Goal: Task Accomplishment & Management: Manage account settings

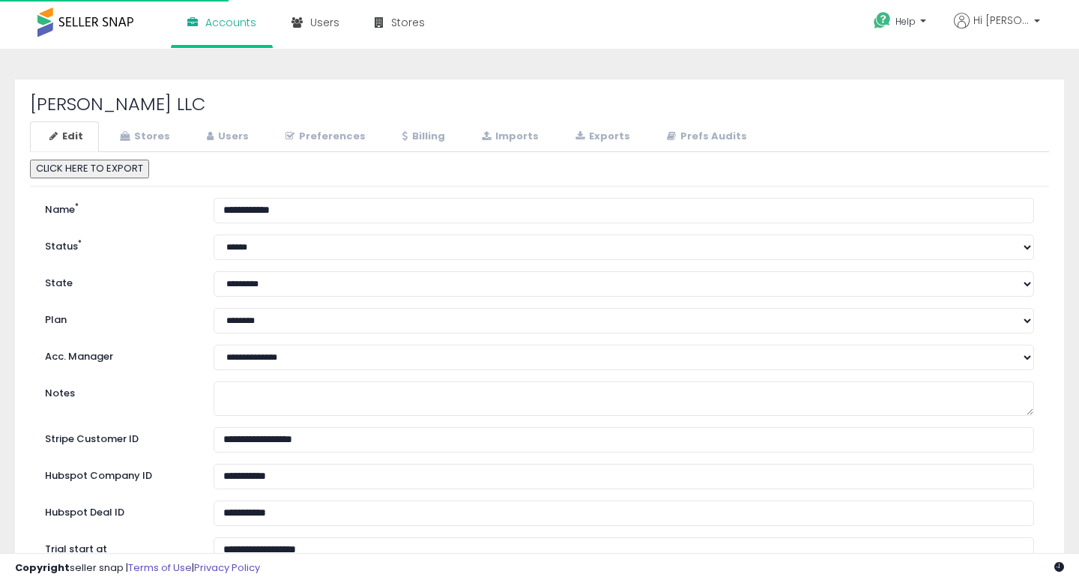
click at [430, 136] on link "Billing" at bounding box center [422, 136] width 78 height 31
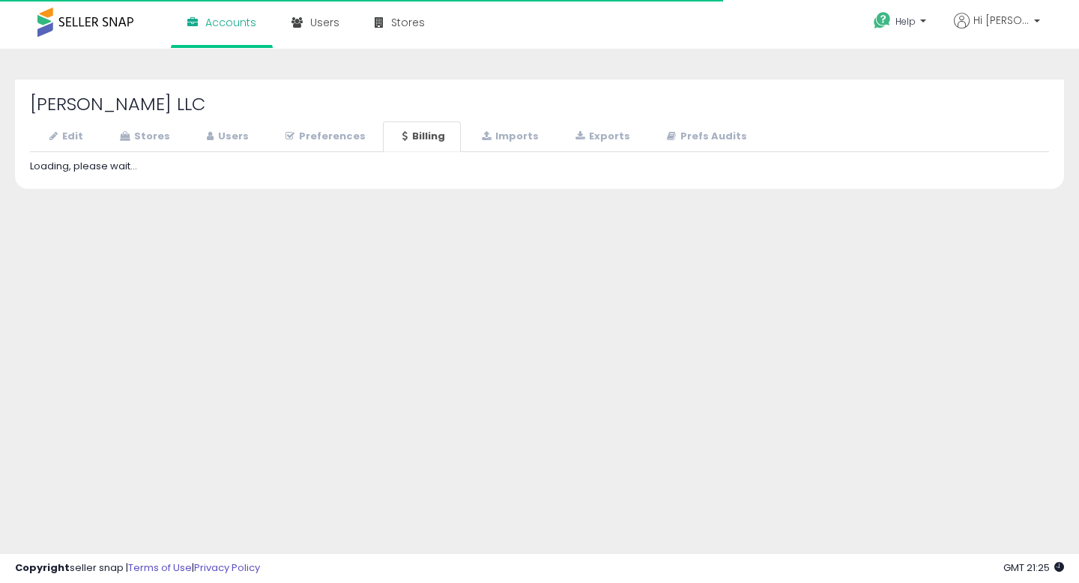
select select "**********"
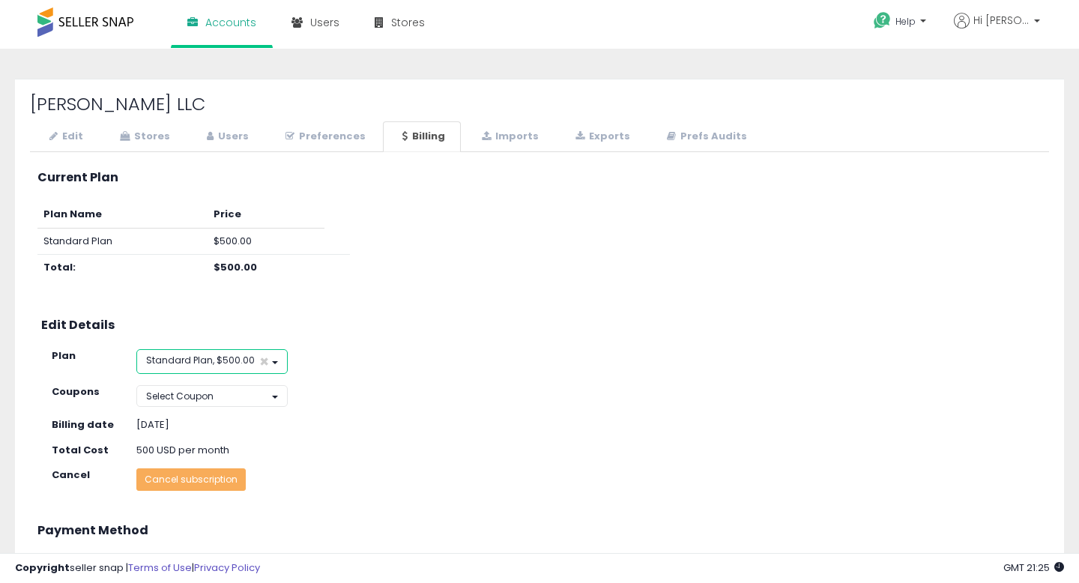
click at [256, 360] on button "Standard Plan, $500.00 ×" at bounding box center [211, 361] width 151 height 25
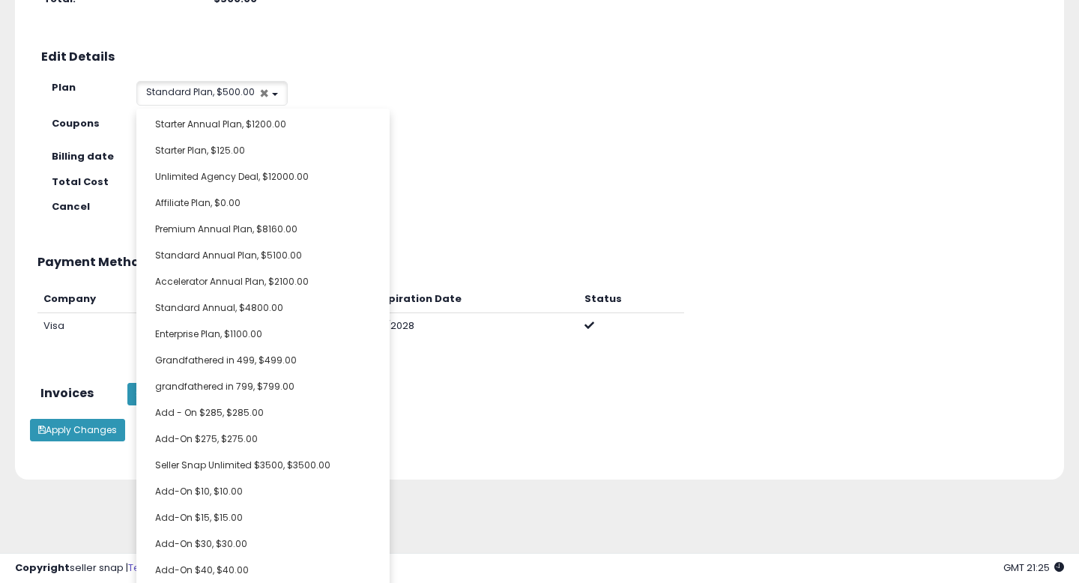
scroll to position [275, 0]
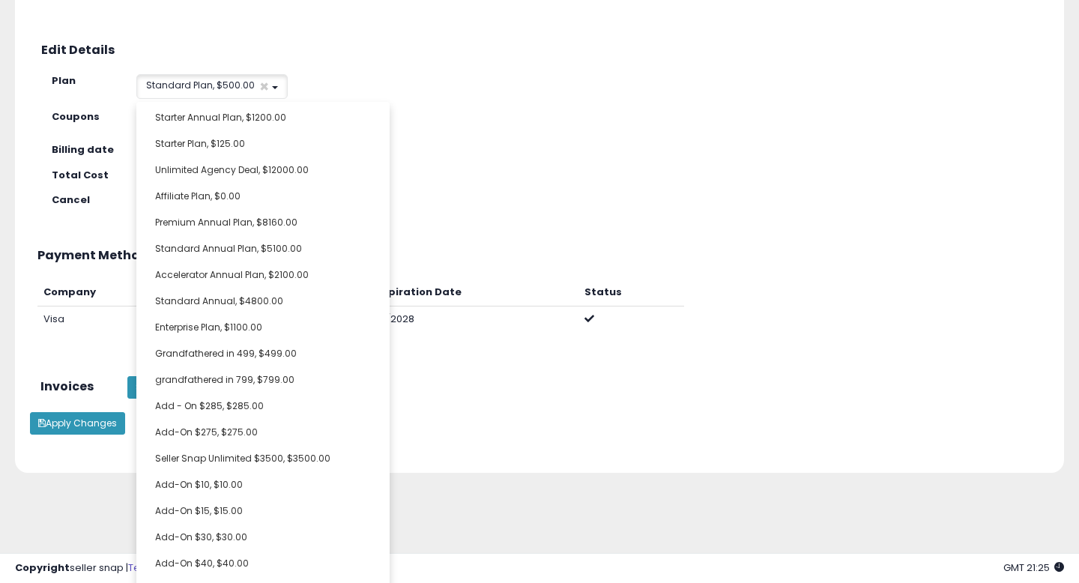
click at [570, 150] on div "Billing date [DATE]" at bounding box center [550, 150] width 1020 height 14
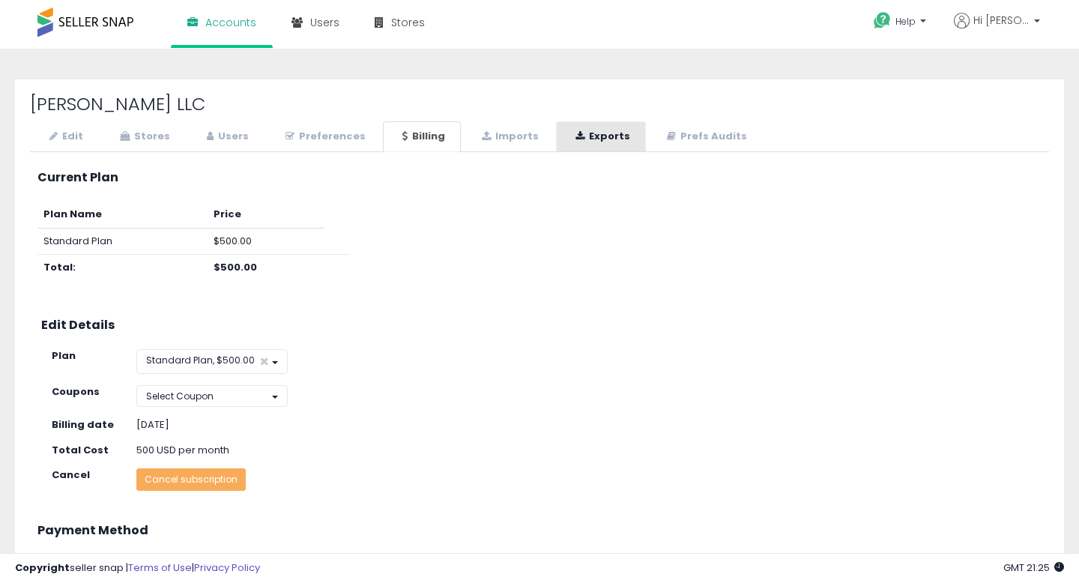
scroll to position [0, 0]
click at [192, 391] on span "Select Coupon" at bounding box center [179, 396] width 67 height 13
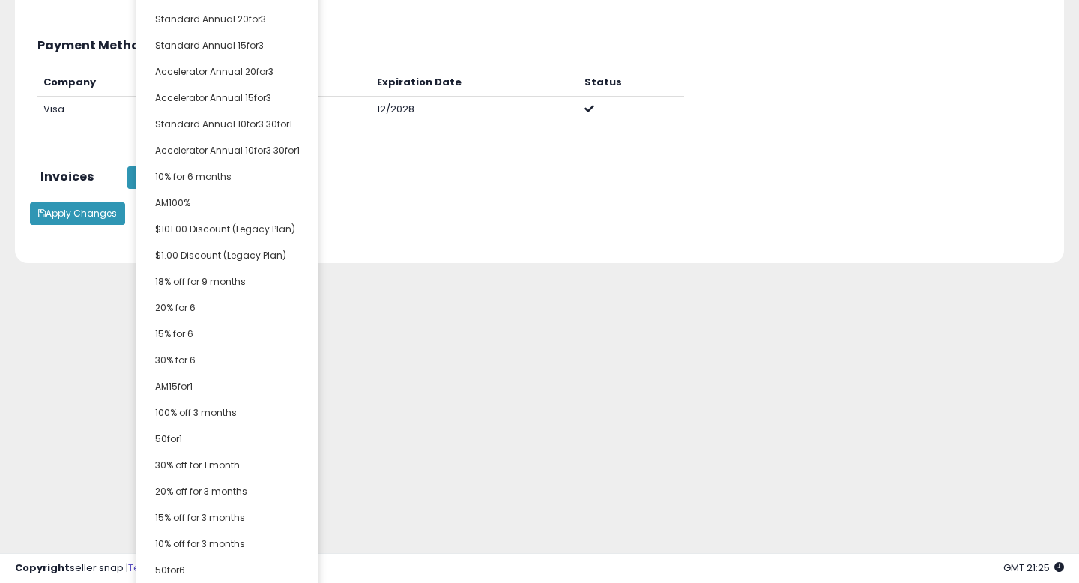
scroll to position [500, 0]
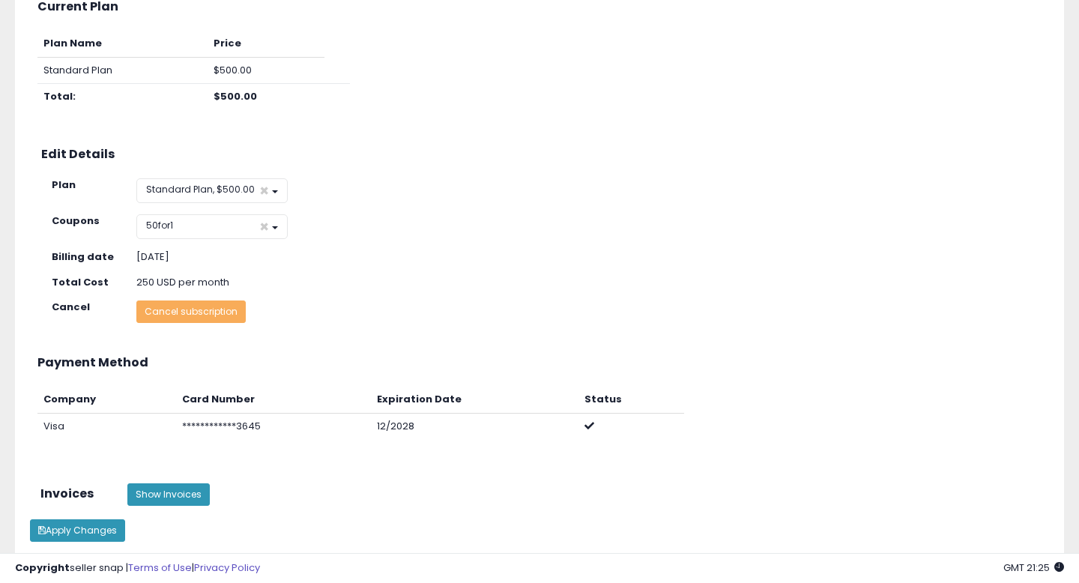
scroll to position [262, 0]
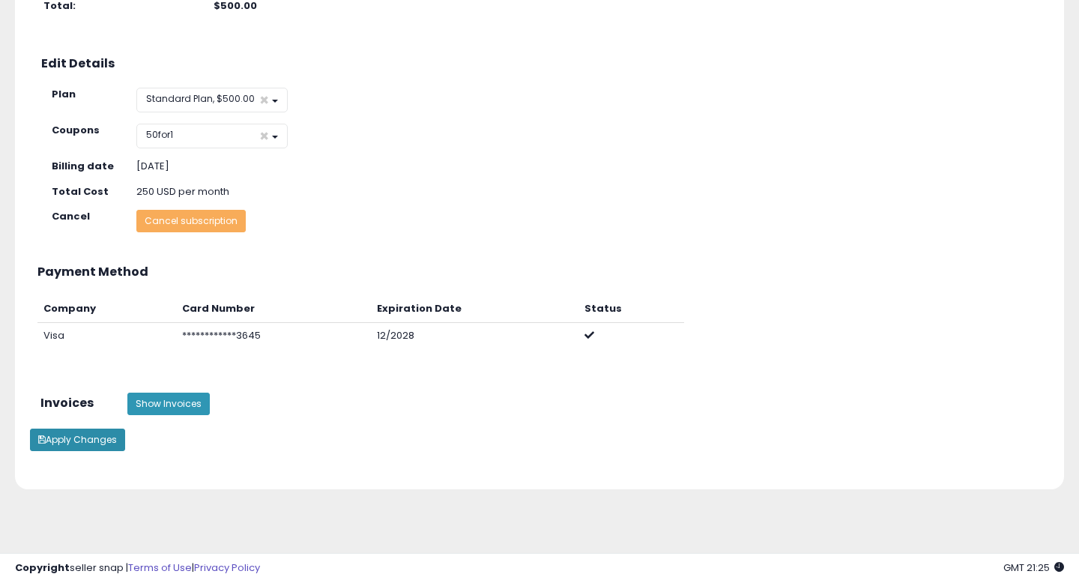
click at [105, 441] on button "Apply Changes" at bounding box center [77, 440] width 95 height 22
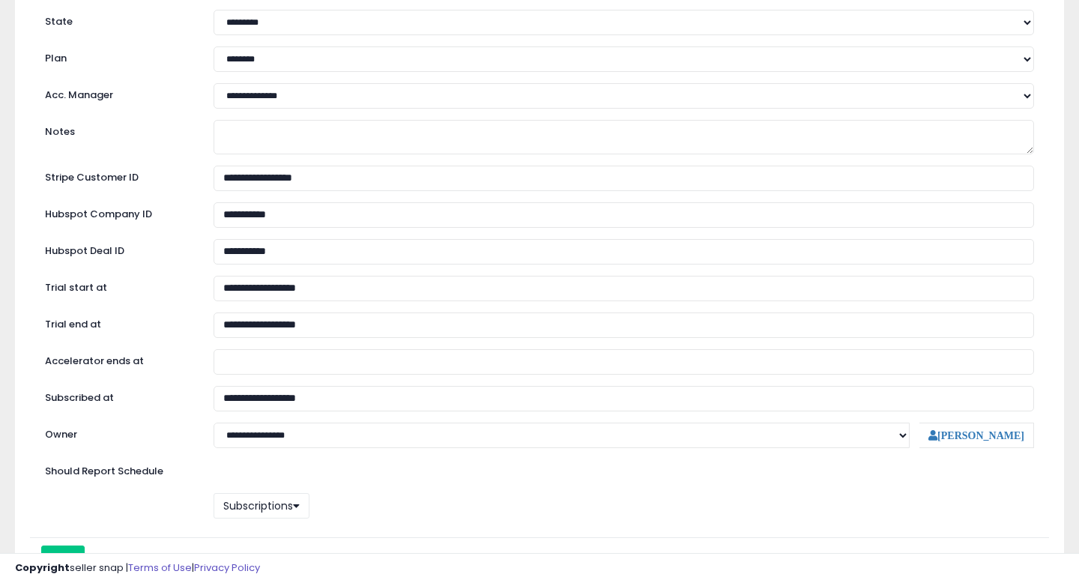
select select "**"
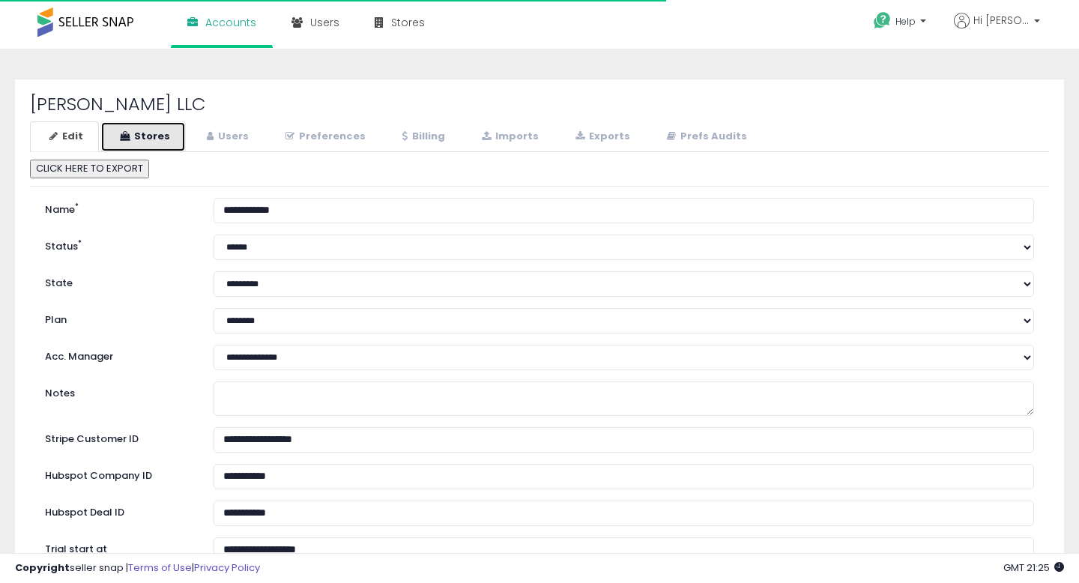
click at [160, 144] on link "Stores" at bounding box center [142, 136] width 85 height 31
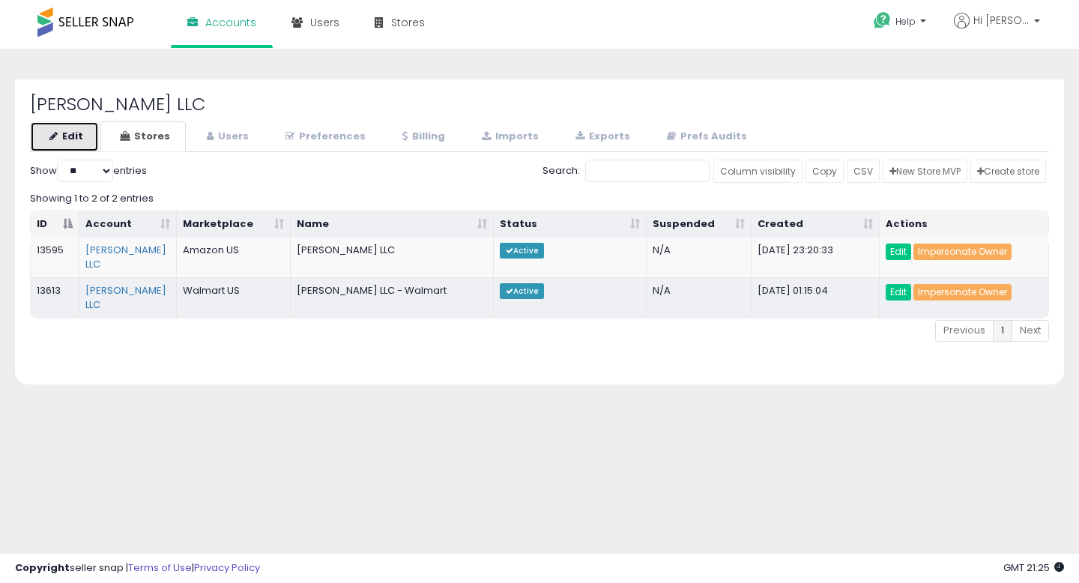
click at [64, 133] on link "Edit" at bounding box center [64, 136] width 69 height 31
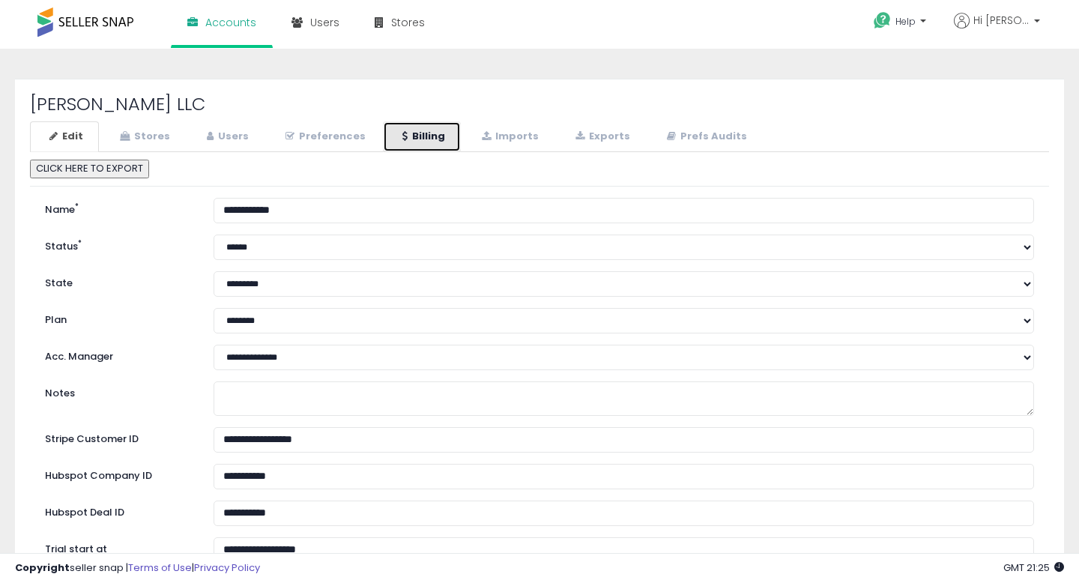
click at [418, 143] on link "Billing" at bounding box center [422, 136] width 78 height 31
